Goal: Information Seeking & Learning: Learn about a topic

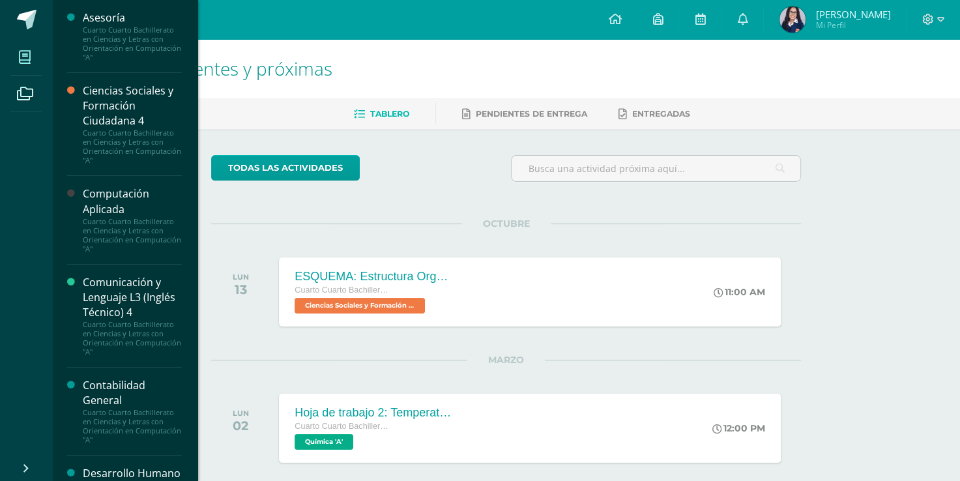
click at [35, 61] on span at bounding box center [24, 56] width 29 height 29
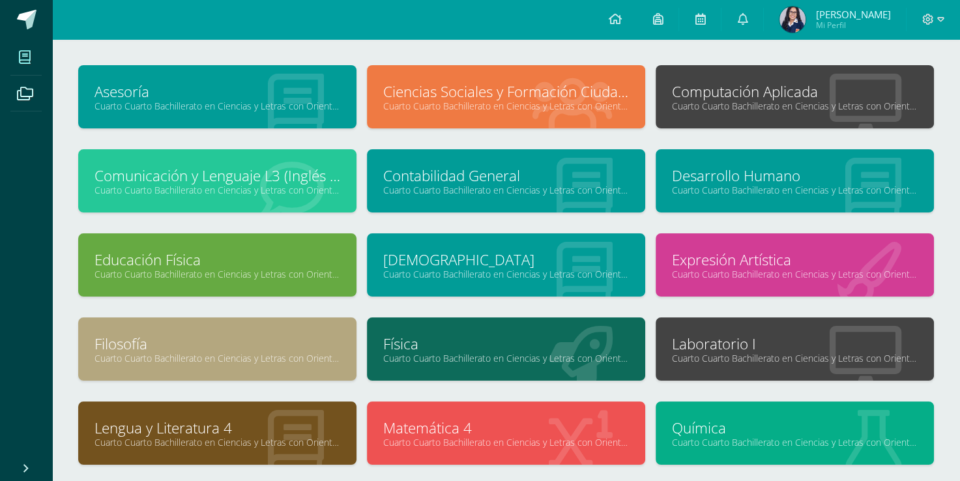
scroll to position [62, 0]
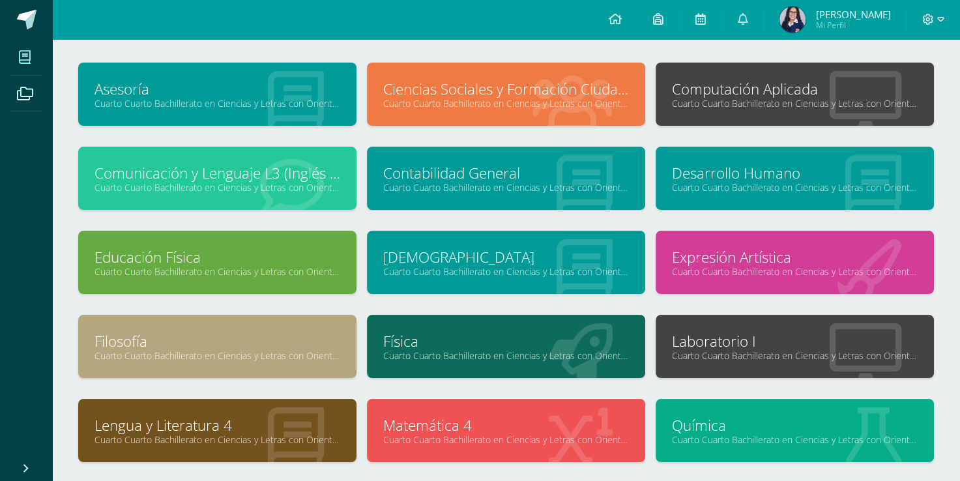
click at [857, 347] on link "Laboratorio I" at bounding box center [795, 341] width 246 height 20
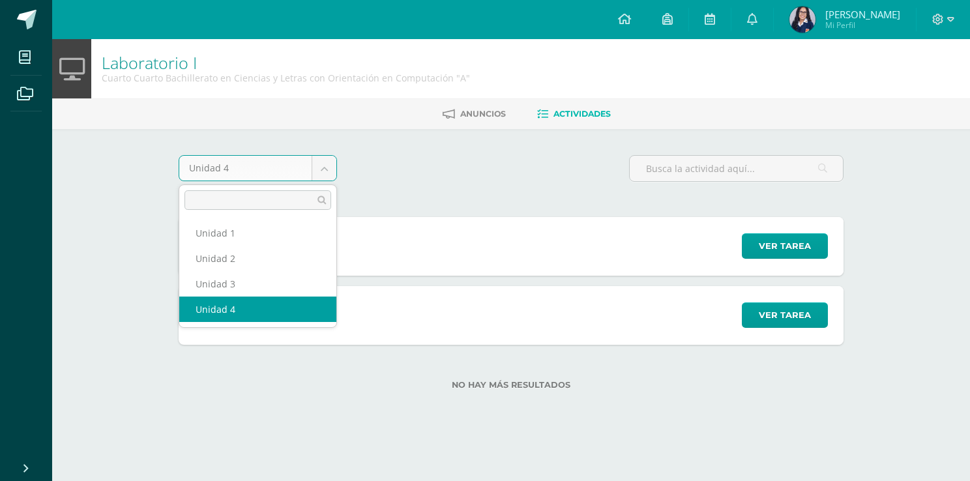
click at [317, 162] on body "Mis cursos Archivos Cerrar panel Asesoría Cuarto Cuarto Bachillerato en Ciencia…" at bounding box center [485, 215] width 970 height 431
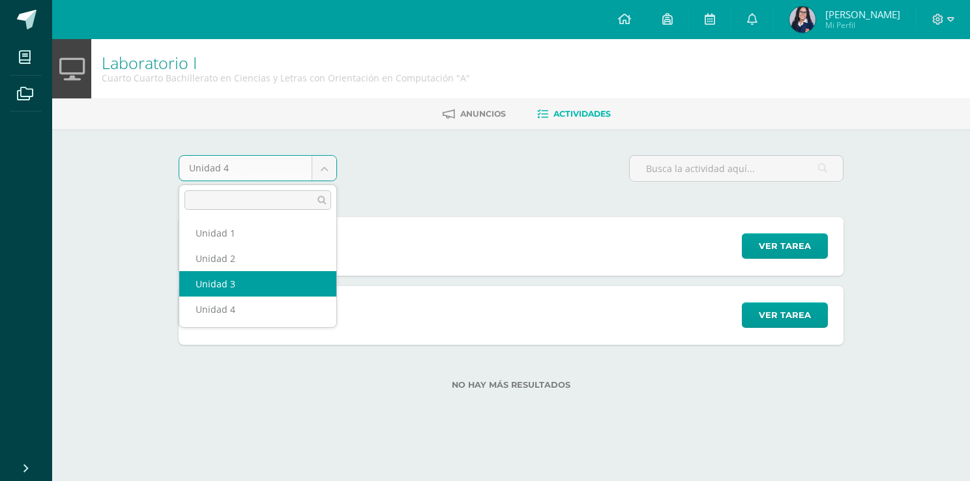
select select "Unidad 3"
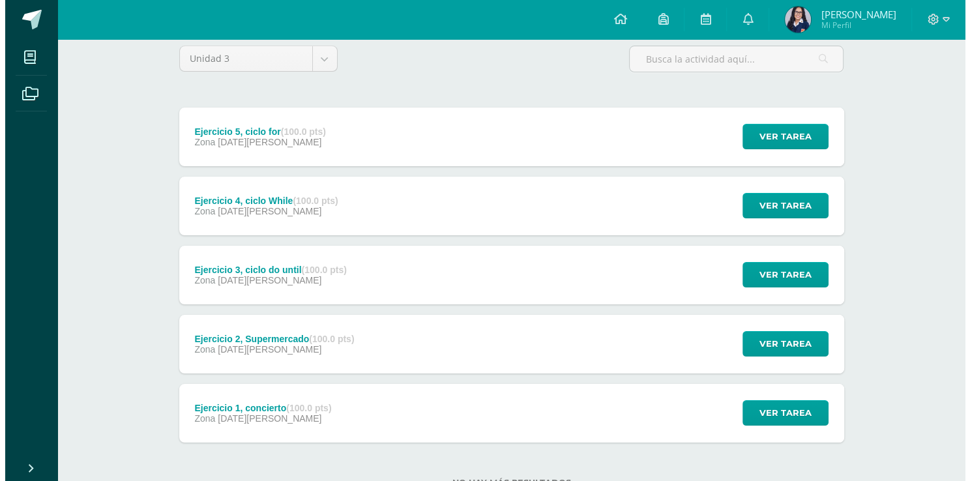
scroll to position [111, 0]
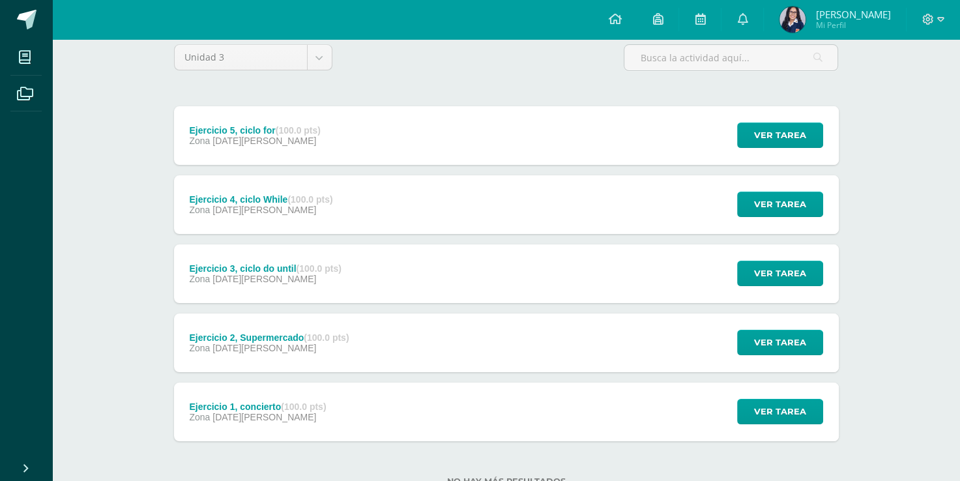
click at [310, 411] on strong "(100.0 pts)" at bounding box center [303, 406] width 45 height 10
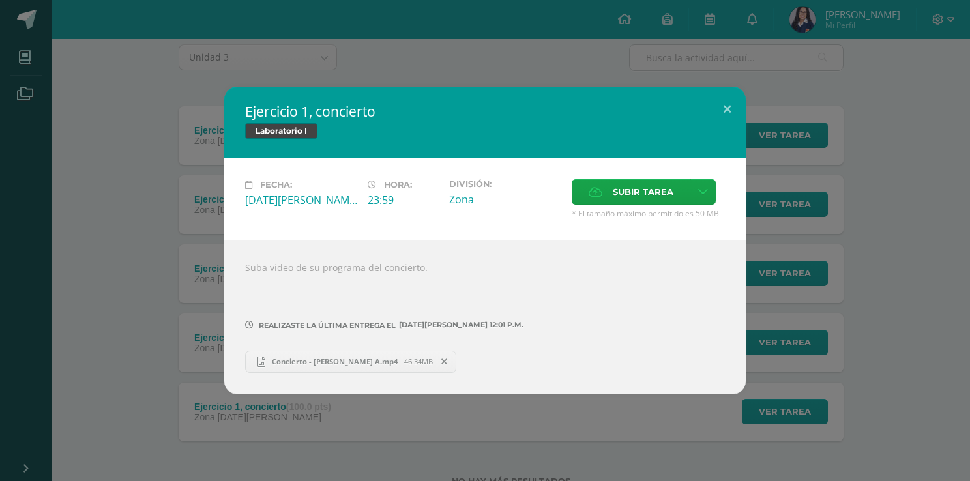
click at [332, 374] on div "Suba video de su programa del concierto. Realizaste la última entrega el 03 DE …" at bounding box center [484, 317] width 521 height 154
click at [323, 361] on span "Concierto - Fatima A.mp4" at bounding box center [334, 361] width 139 height 10
